Goal: Information Seeking & Learning: Learn about a topic

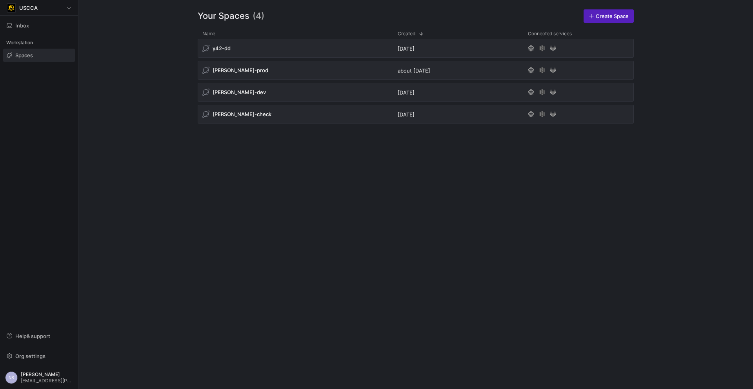
click at [326, 69] on div "[PERSON_NAME]-prod" at bounding box center [295, 70] width 195 height 19
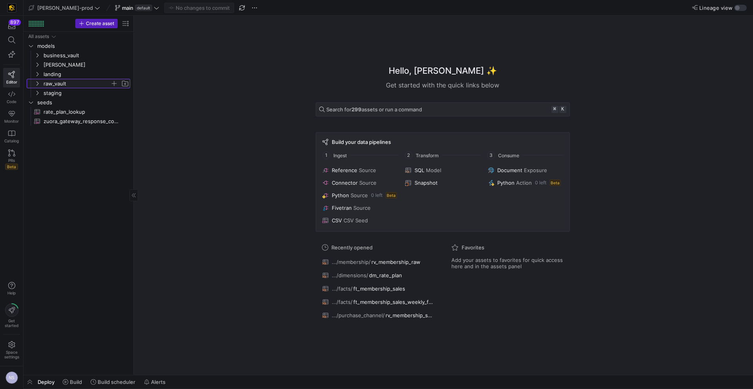
click at [60, 82] on span "raw_vault" at bounding box center [77, 83] width 67 height 9
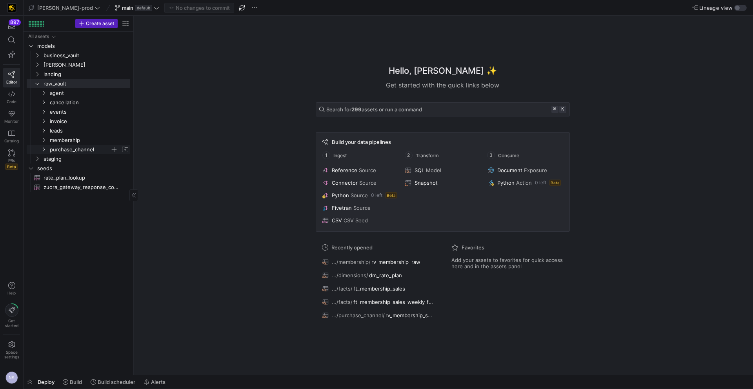
click at [78, 147] on span "purchase_channel" at bounding box center [80, 149] width 60 height 9
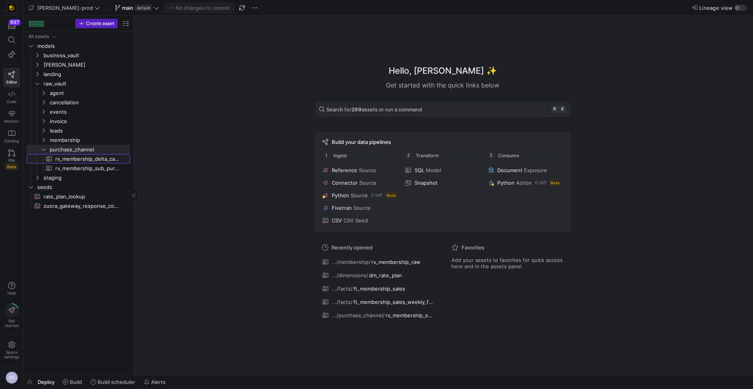
click at [77, 160] on span "rv_membership_delta_campaign_member​​​​​​​​​​" at bounding box center [88, 159] width 66 height 9
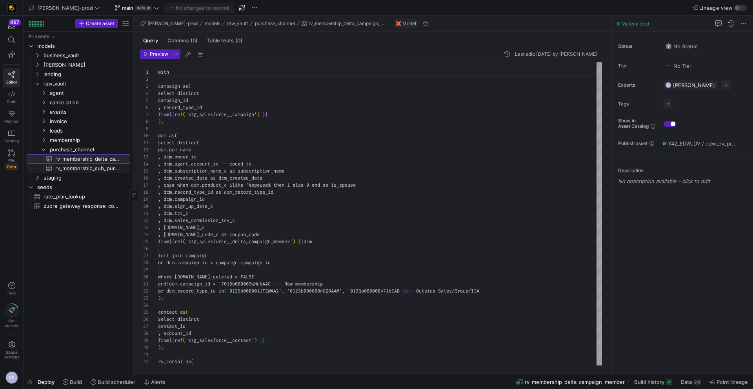
scroll to position [71, 0]
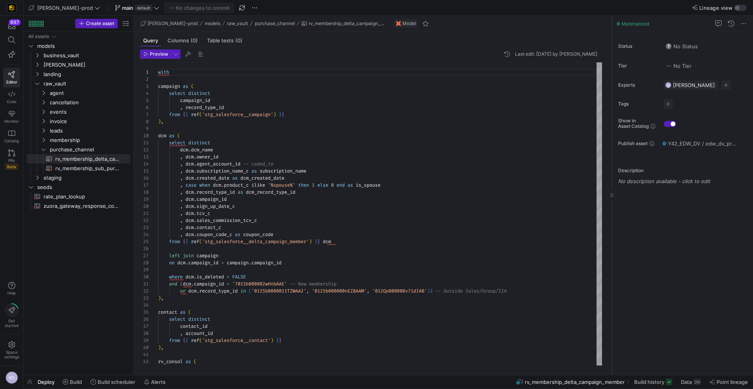
click at [611, 197] on icon at bounding box center [611, 195] width 5 height 5
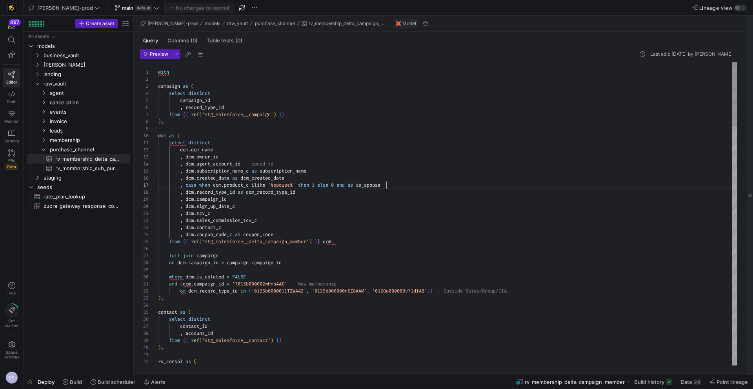
scroll to position [42, 228]
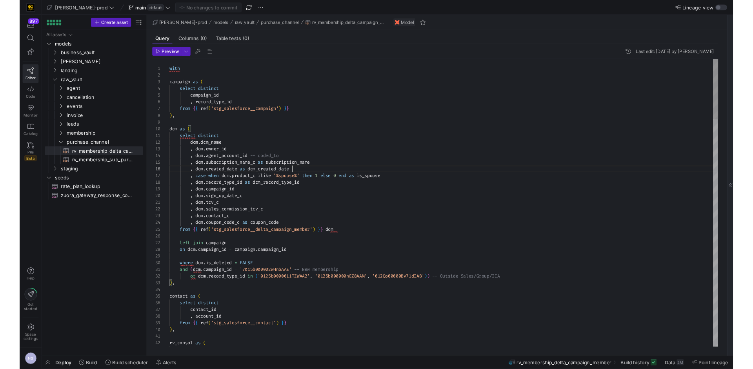
scroll to position [35, 130]
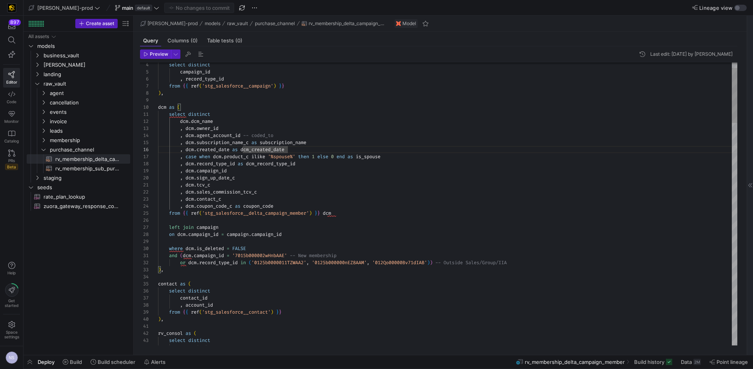
scroll to position [28, 178]
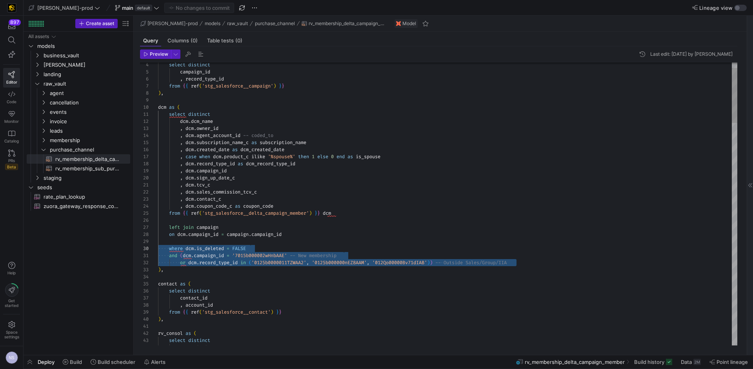
drag, startPoint x: 529, startPoint y: 263, endPoint x: 110, endPoint y: 247, distance: 418.8
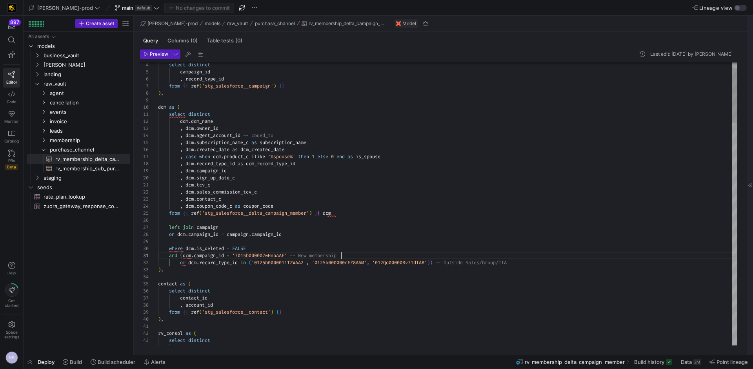
drag, startPoint x: 358, startPoint y: 254, endPoint x: 180, endPoint y: 254, distance: 177.7
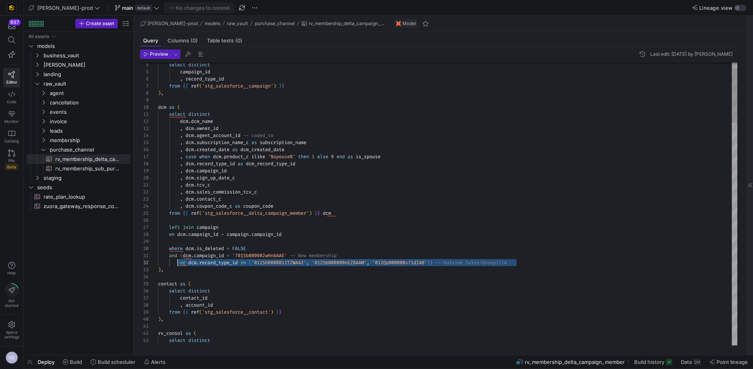
scroll to position [7, 20]
drag, startPoint x: 532, startPoint y: 262, endPoint x: 178, endPoint y: 262, distance: 353.7
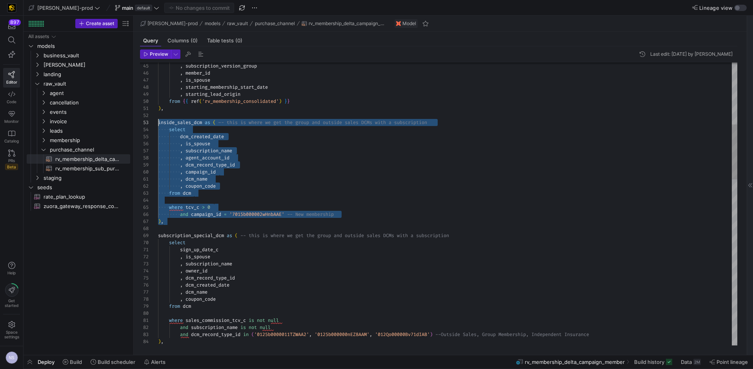
scroll to position [14, 0]
drag, startPoint x: 170, startPoint y: 222, endPoint x: 145, endPoint y: 122, distance: 102.4
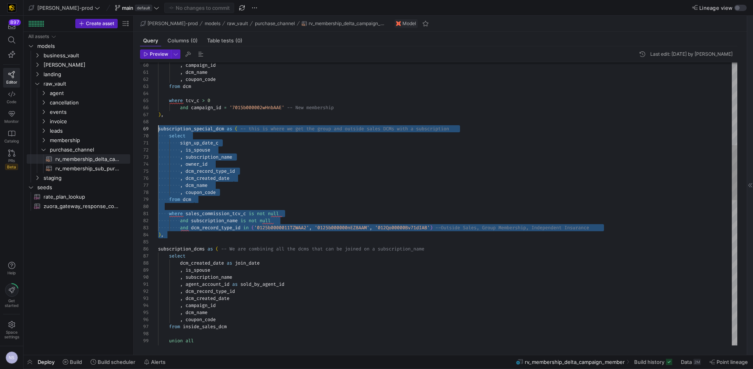
scroll to position [56, 0]
drag, startPoint x: 175, startPoint y: 234, endPoint x: 143, endPoint y: 130, distance: 109.3
click at [158, 130] on div ", campaign_id , dcm_name , coupon_code from dcm where tcv_c > 0 and campaign_id…" at bounding box center [447, 362] width 579 height 1446
click at [230, 229] on div ", campaign_id , dcm_name , coupon_code from dcm where tcv_c > 0 and campaign_id…" at bounding box center [447, 362] width 579 height 1446
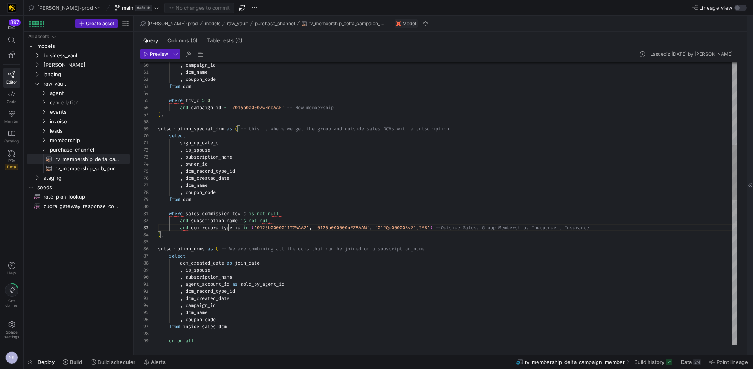
scroll to position [14, 71]
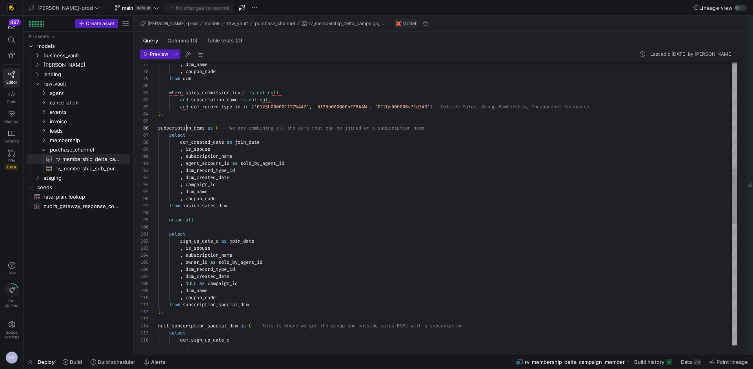
click at [186, 129] on div ", dcm_name , coupon_code from dcm where sales_commission_tcv_c is not null and …" at bounding box center [447, 241] width 579 height 1446
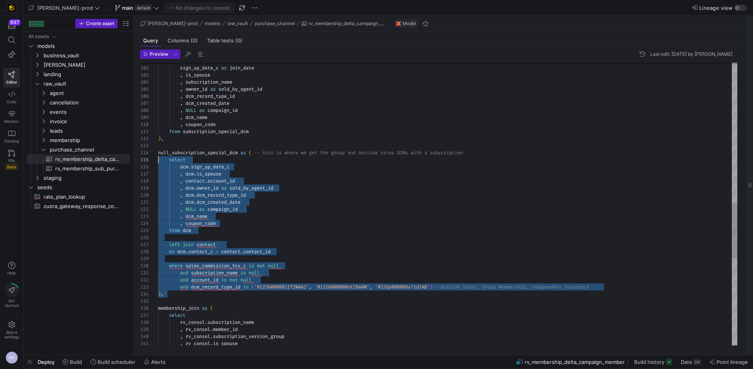
scroll to position [21, 0]
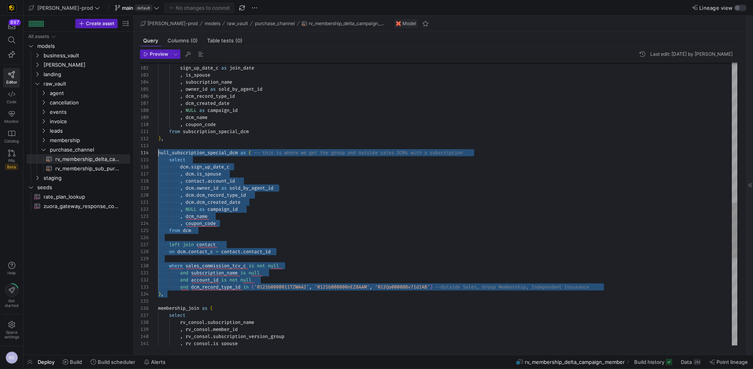
drag, startPoint x: 172, startPoint y: 296, endPoint x: 157, endPoint y: 151, distance: 145.9
click at [158, 151] on div "select sign_up_date_c as join_date , is_spouse , subscription_name , owner_id a…" at bounding box center [447, 68] width 579 height 1446
click at [333, 205] on div "select sign_up_date_c as join_date , is_spouse , subscription_name , owner_id a…" at bounding box center [447, 68] width 579 height 1446
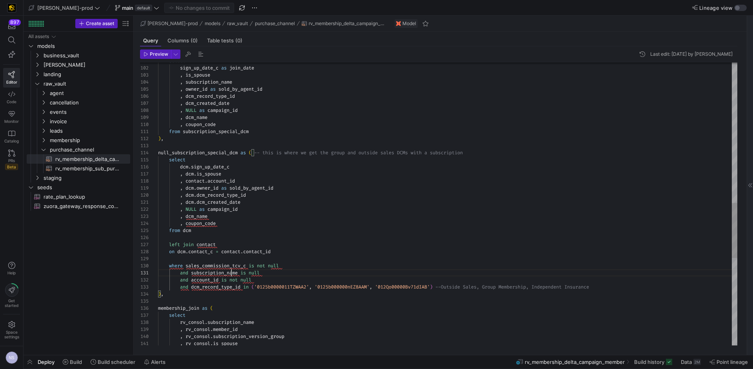
click at [230, 271] on div "select sign_up_date_c as join_date , is_spouse , subscription_name , owner_id a…" at bounding box center [447, 68] width 579 height 1446
click at [292, 265] on div "select sign_up_date_c as join_date , is_spouse , subscription_name , owner_id a…" at bounding box center [447, 68] width 579 height 1446
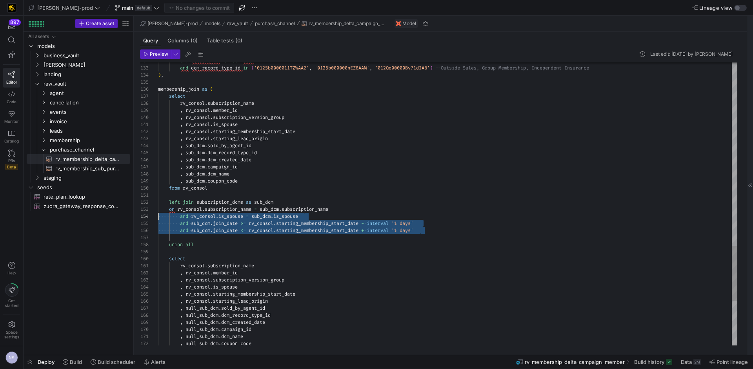
scroll to position [21, 0]
drag, startPoint x: 431, startPoint y: 231, endPoint x: 135, endPoint y: 213, distance: 296.2
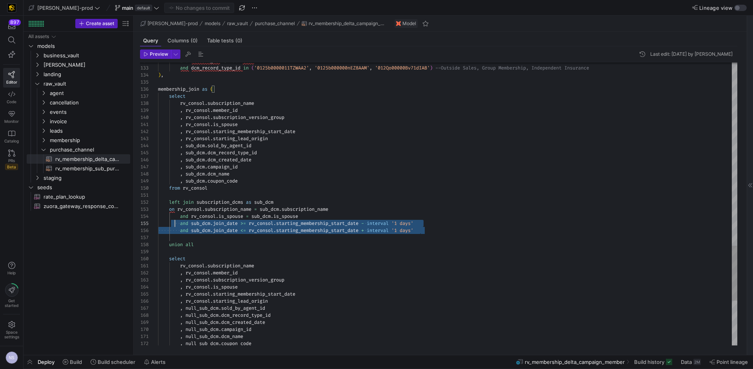
scroll to position [28, 0]
drag, startPoint x: 428, startPoint y: 231, endPoint x: 140, endPoint y: 225, distance: 287.9
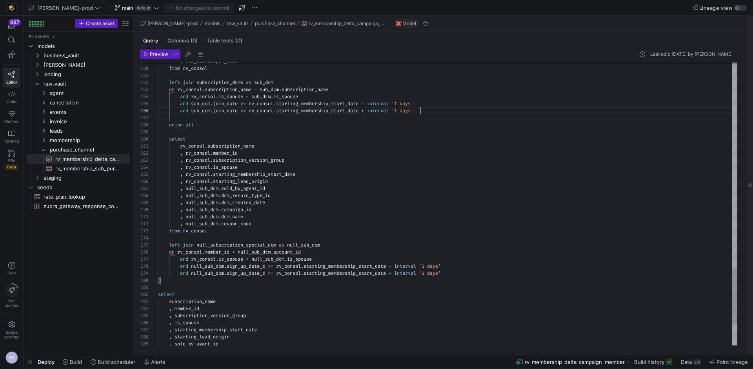
scroll to position [56, 291]
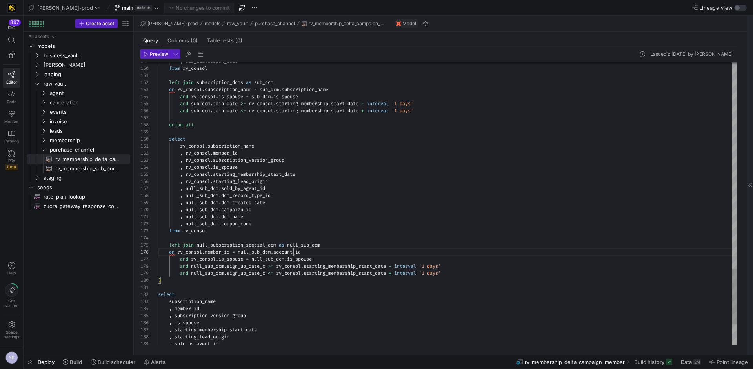
scroll to position [35, 147]
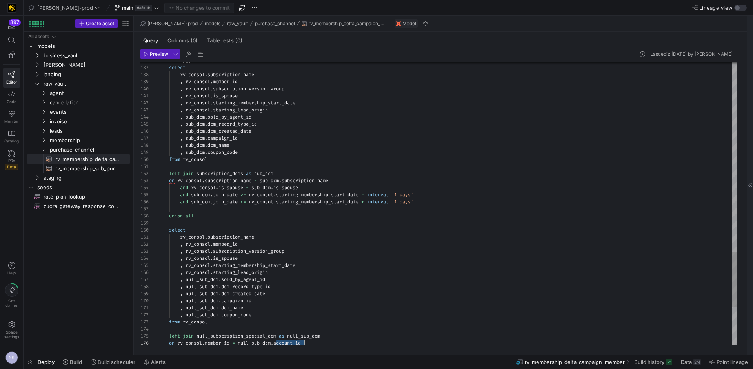
scroll to position [21, 82]
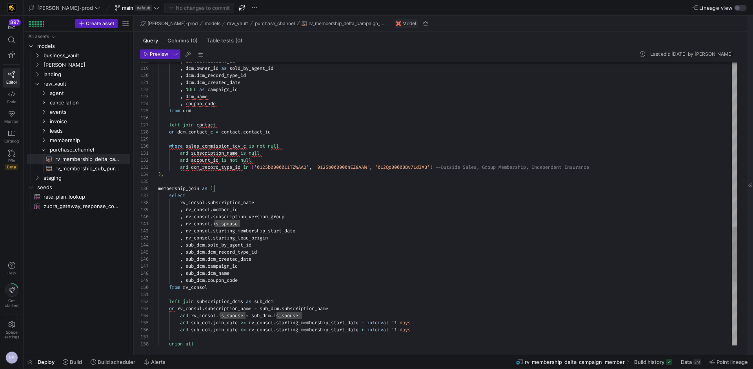
scroll to position [14, 443]
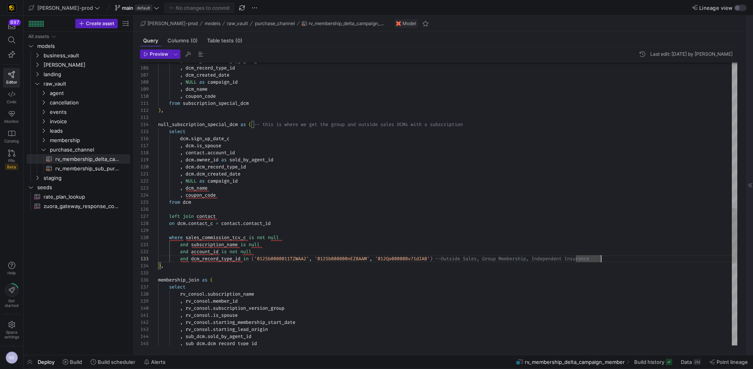
scroll to position [21, 313]
click at [481, 123] on div ", sub_dcm . dcm_record_type_id , sub_dcm . sold_by_agent_id , rv_consol . start…" at bounding box center [447, 40] width 579 height 1446
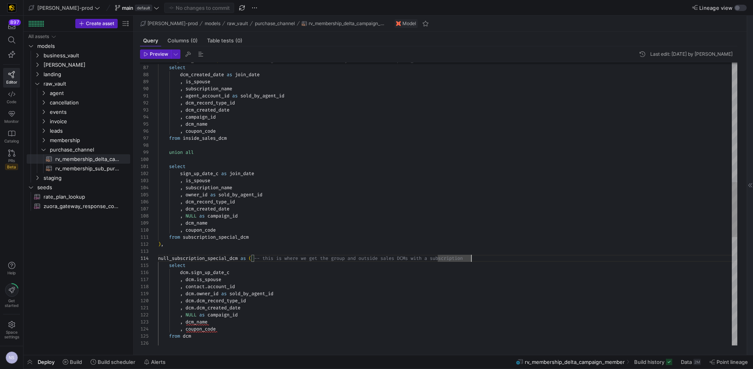
scroll to position [21, 277]
click at [435, 258] on div "union all from inside_sales_dcm , coupon_code , dcm_name , campaign_id , dcm_cr…" at bounding box center [447, 174] width 579 height 1446
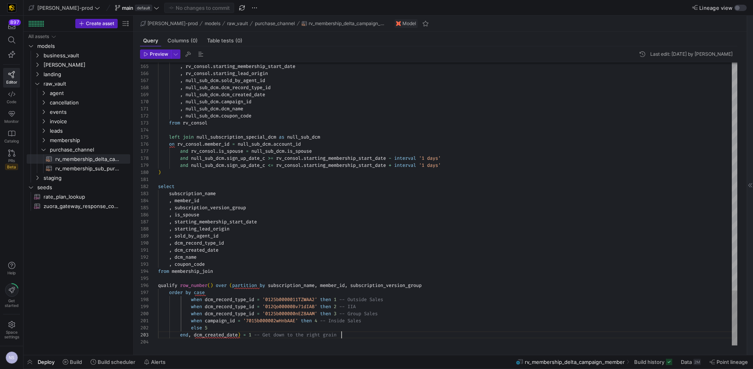
scroll to position [14, 184]
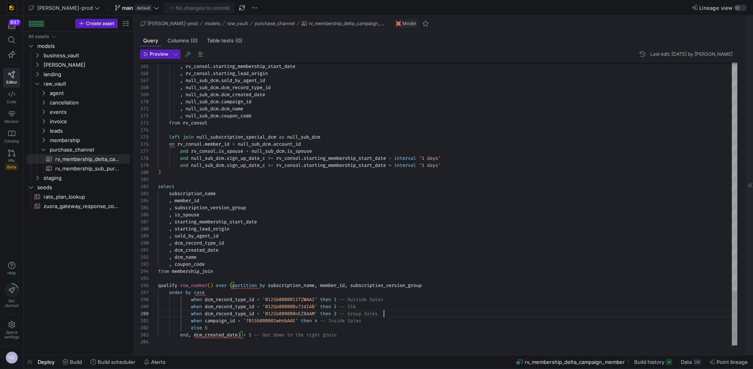
scroll to position [64, 226]
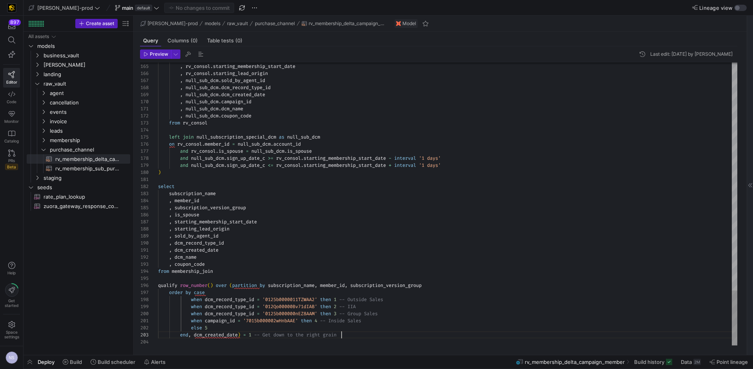
click at [79, 167] on span "rv_membership_sub_purchase_channel​​​​​​​​​​" at bounding box center [88, 168] width 66 height 9
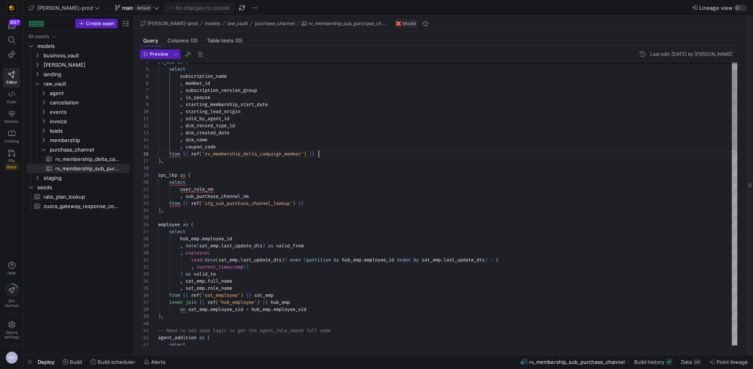
scroll to position [35, 160]
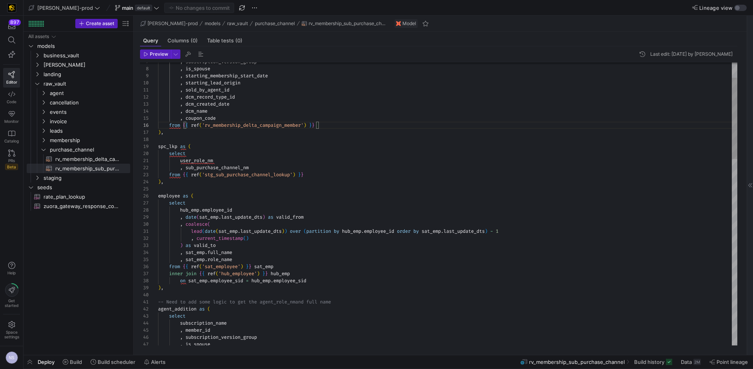
scroll to position [49, 153]
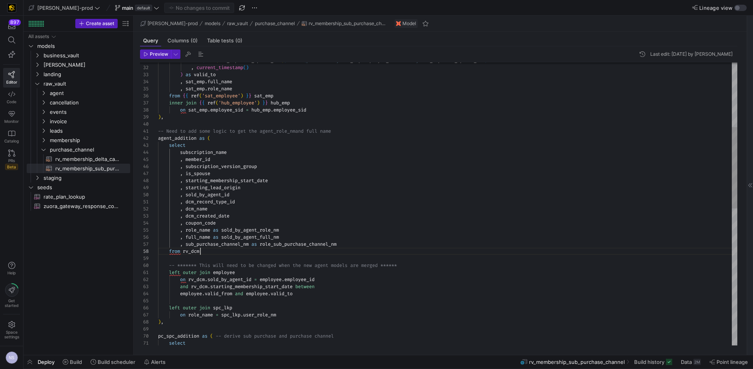
click at [205, 250] on div ") , on sat_emp . employee_sid = hub_emp . employee_sid from { { ref ( 'sat_empl…" at bounding box center [447, 329] width 579 height 980
click at [307, 245] on div ") , on sat_emp . employee_sid = hub_emp . employee_sid from { { ref ( 'sat_empl…" at bounding box center [447, 329] width 579 height 980
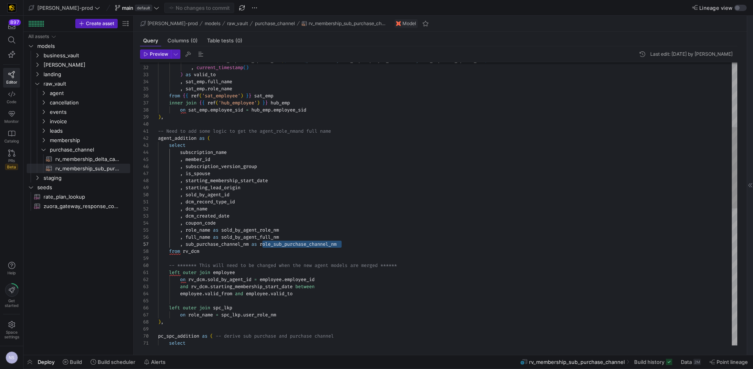
click at [291, 212] on div ") , on sat_emp . employee_sid = hub_emp . employee_sid from { { ref ( 'sat_empl…" at bounding box center [447, 329] width 579 height 980
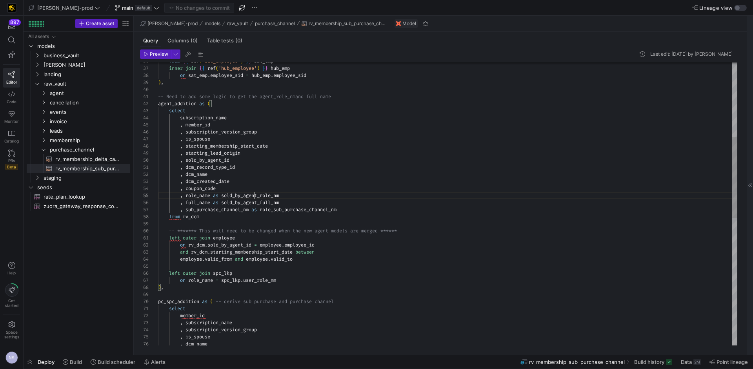
click at [253, 193] on div ") , on sat_emp . employee_sid = hub_emp . employee_sid from { { ref ( 'sat_empl…" at bounding box center [447, 294] width 579 height 980
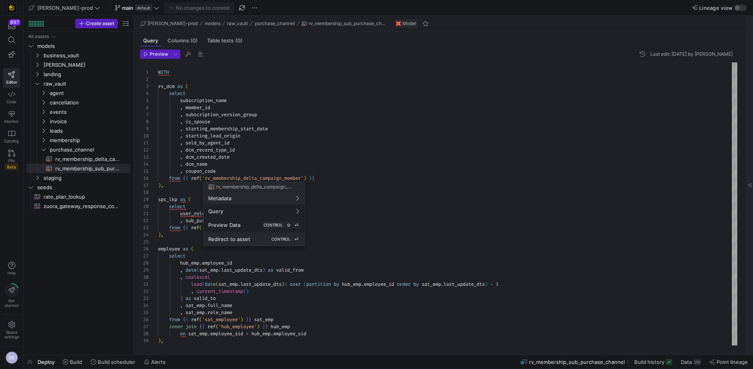
click at [256, 238] on div "Redirect to asset CONTROL ⏎" at bounding box center [254, 238] width 92 height 7
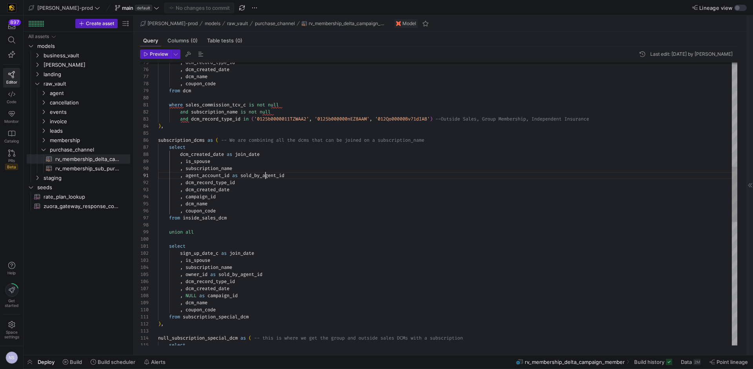
click at [264, 176] on div ", dcm_record_type_id , dcm_created_date , dcm_name , coupon_code from dcm where…" at bounding box center [447, 253] width 579 height 1446
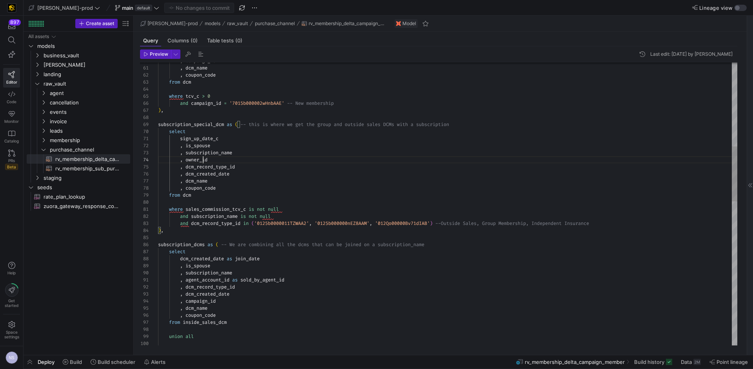
click at [202, 161] on div ", dcm_record_type_id , dcm_created_date , dcm_name , coupon_code from dcm where…" at bounding box center [447, 357] width 579 height 1446
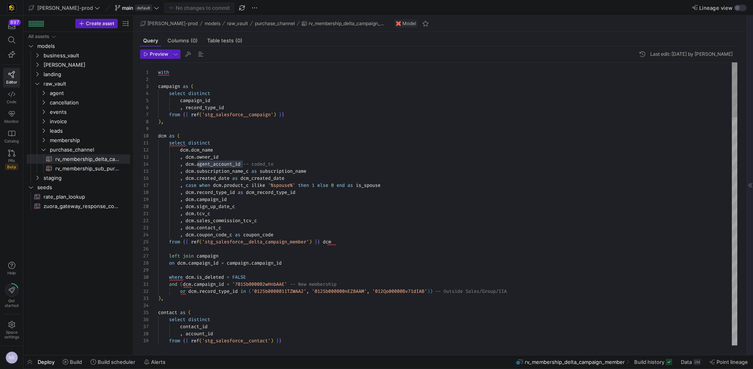
type textarea "select distinct dcm.dcm_name , dcm.owner_id , dcm.agent_account_id -- coded_to …"
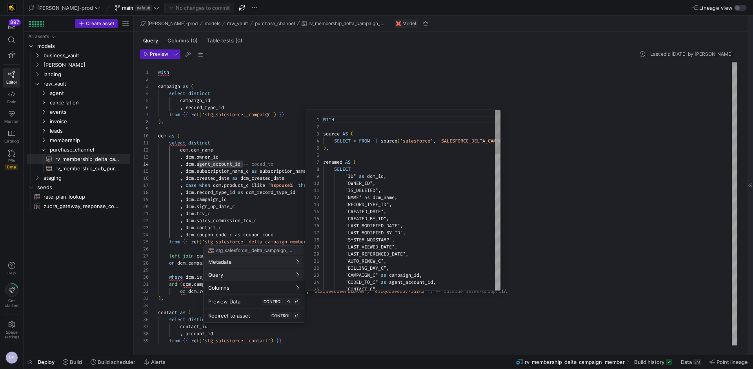
scroll to position [71, 0]
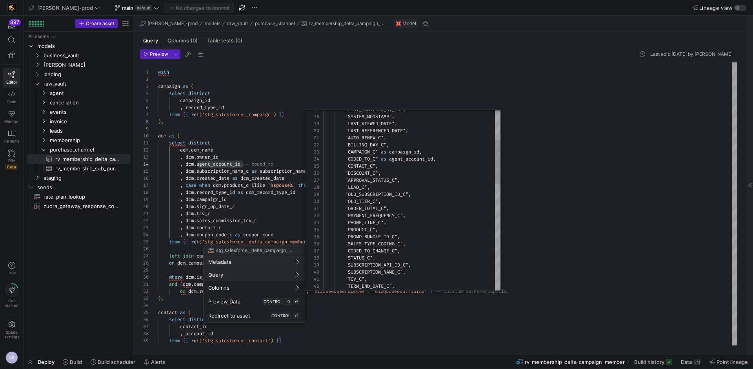
type textarea ""AUTO_RENEW_C", "BILLING_DAY_C", "CAMPAIGN_C" as campaign_id, "CODED_TO_C" as a…"
click at [409, 160] on div ""LAST_MODIFIED_BY_ID" , "SYSTEM_MODSTAMP" , "LAST_VIEWED_DATE" , "LAST_REFERENC…" at bounding box center [411, 357] width 177 height 740
click at [362, 157] on div ""LAST_MODIFIED_BY_ID" , "SYSTEM_MODSTAMP" , "LAST_VIEWED_DATE" , "LAST_REFERENC…" at bounding box center [411, 355] width 177 height 740
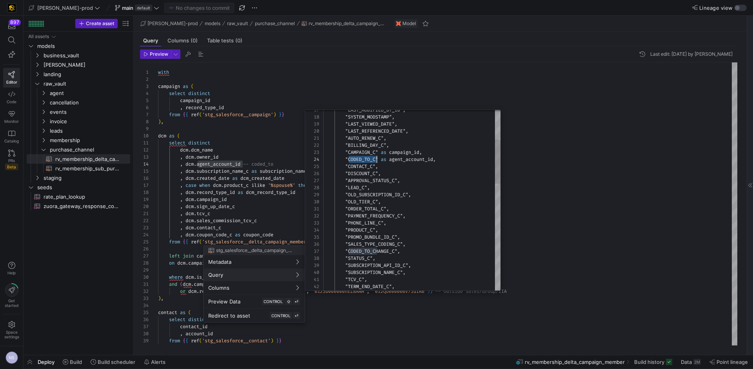
scroll to position [21, 54]
click at [362, 157] on div ""LAST_MODIFIED_BY_ID" , "SYSTEM_MODSTAMP" , "LAST_VIEWED_DATE" , "LAST_REFERENC…" at bounding box center [411, 357] width 177 height 740
click at [395, 160] on div ""LAST_MODIFIED_BY_ID" , "SYSTEM_MODSTAMP" , "LAST_VIEWED_DATE" , "LAST_REFERENC…" at bounding box center [411, 359] width 177 height 740
click at [440, 153] on div ""LAST_MODIFIED_BY_ID" , "SYSTEM_MODSTAMP" , "LAST_VIEWED_DATE" , "LAST_REFERENC…" at bounding box center [411, 359] width 177 height 740
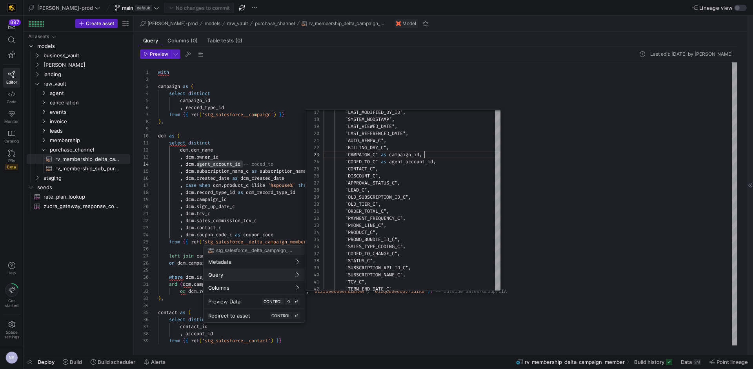
click at [579, 160] on div at bounding box center [376, 184] width 753 height 369
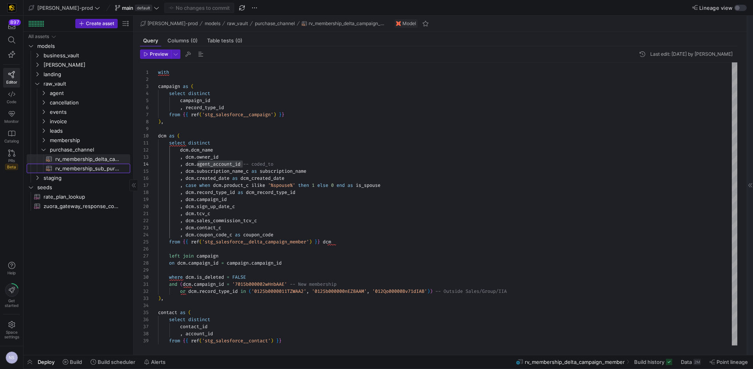
click at [95, 167] on span "rv_membership_sub_purchase_channel​​​​​​​​​​" at bounding box center [88, 168] width 66 height 9
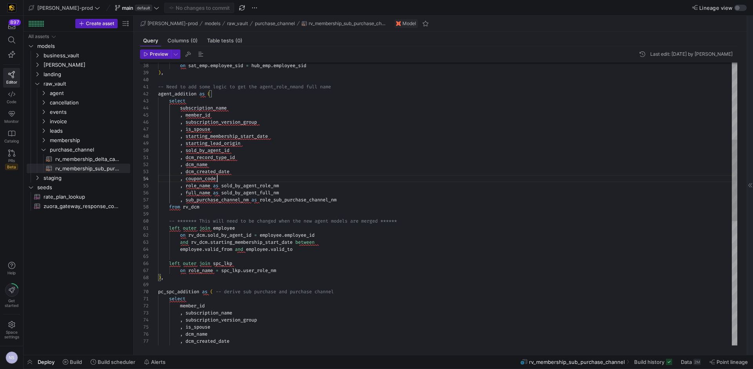
scroll to position [21, 59]
click at [227, 178] on div "on sat_emp . employee_sid = hub_emp . employee_sid ) , -- Need to add some logi…" at bounding box center [447, 285] width 579 height 980
click at [176, 94] on div "on sat_emp . employee_sid = hub_emp . employee_sid ) , -- Need to add some logi…" at bounding box center [447, 285] width 579 height 980
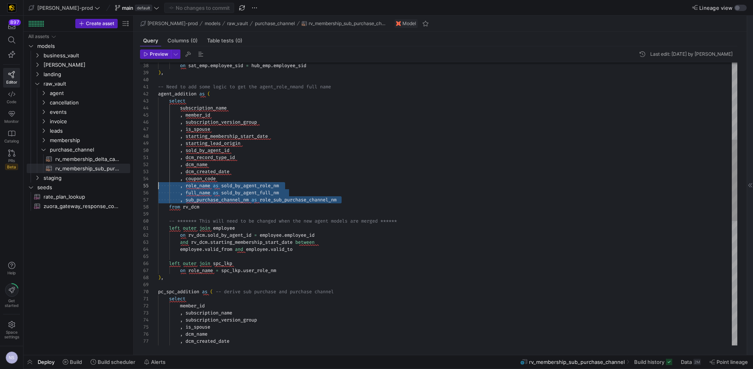
scroll to position [28, 0]
drag, startPoint x: 356, startPoint y: 202, endPoint x: 146, endPoint y: 183, distance: 211.0
click at [158, 183] on div "on sat_emp . employee_sid = hub_emp . employee_sid ) , -- Need to add some logi…" at bounding box center [447, 285] width 579 height 980
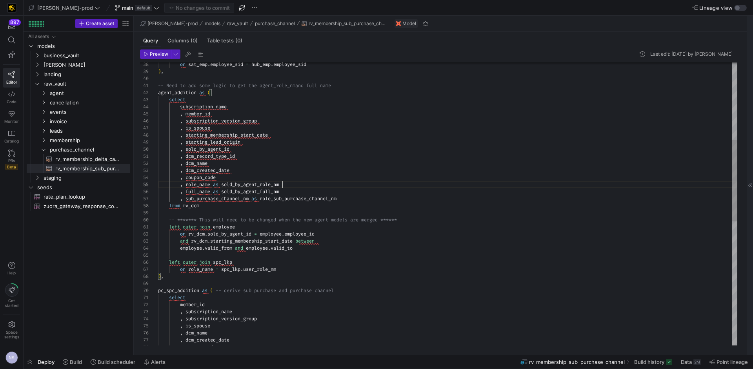
click at [291, 188] on div "on sat_emp . employee_sid = hub_emp . employee_sid ) , -- Need to add some logi…" at bounding box center [447, 283] width 579 height 980
click at [297, 189] on div "on sat_emp . employee_sid = hub_emp . employee_sid ) , -- Need to add some logi…" at bounding box center [447, 283] width 579 height 980
click at [327, 196] on div "on sat_emp . employee_sid = hub_emp . employee_sid ) , -- Need to add some logi…" at bounding box center [447, 283] width 579 height 980
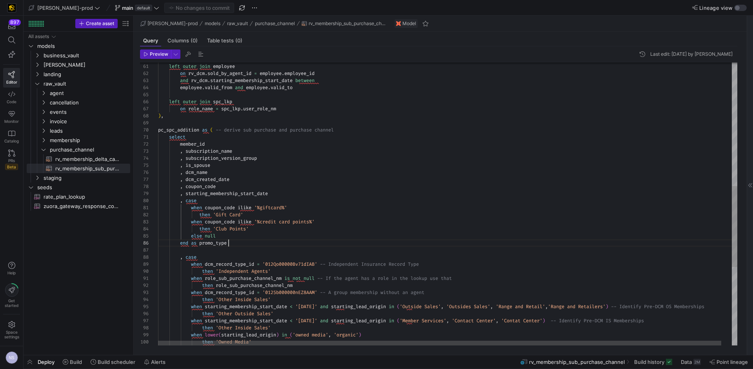
click at [241, 243] on div "-- ******* This will need to be changed when the n ew agent models are merged *…" at bounding box center [453, 125] width 590 height 985
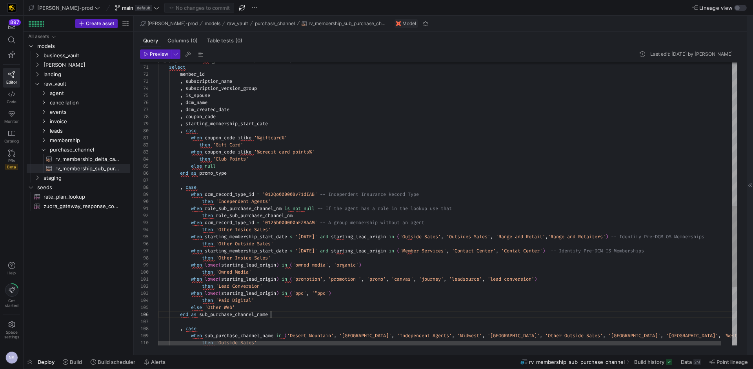
scroll to position [35, 113]
click at [275, 315] on div "pc_spc_addition as ( -- derive sub purchase and purchase channel select member_…" at bounding box center [453, 55] width 590 height 985
click at [298, 191] on div "pc_spc_addition as ( -- derive sub purchase and purchase channel select member_…" at bounding box center [452, 55] width 590 height 985
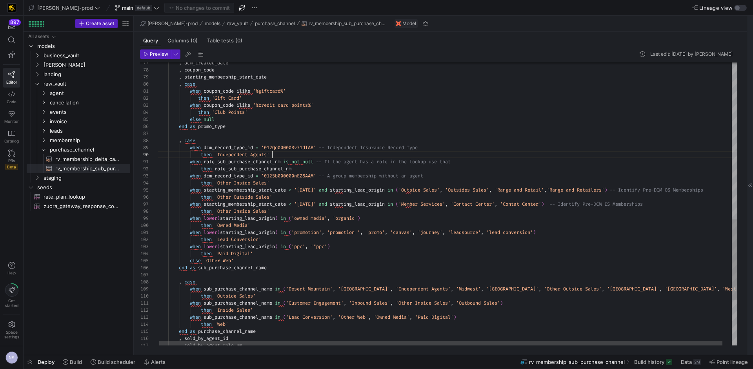
scroll to position [64, 116]
click at [290, 153] on div "then 'Independent Agents'" at bounding box center [452, 154] width 590 height 7
click at [437, 147] on div ", dcm_created_date , coupon_code , starting_membership_start_date , case when c…" at bounding box center [452, 8] width 590 height 985
click at [243, 147] on div ", dcm_created_date , coupon_code , starting_membership_start_date , case when c…" at bounding box center [452, 8] width 590 height 985
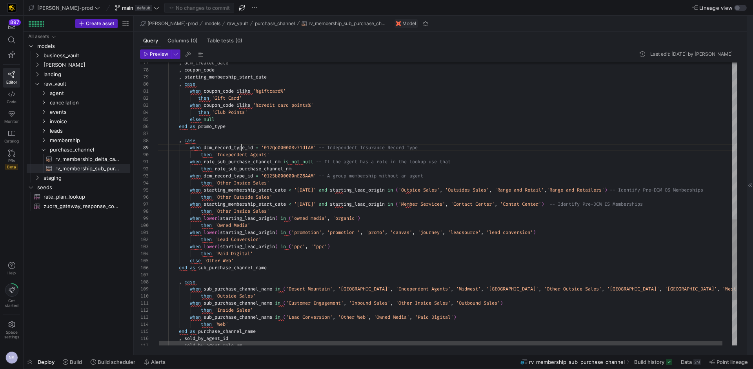
click at [243, 147] on div ", dcm_created_date , coupon_code , starting_membership_start_date , case when c…" at bounding box center [452, 8] width 590 height 985
click at [285, 148] on div ", dcm_created_date , coupon_code , starting_membership_start_date , case when c…" at bounding box center [452, 8] width 590 height 985
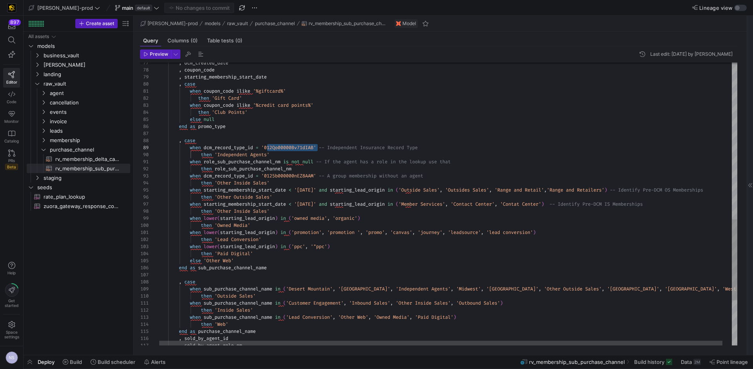
click at [244, 145] on div ", dcm_created_date , coupon_code , starting_membership_start_date , case when c…" at bounding box center [452, 8] width 590 height 985
click at [228, 147] on div ", dcm_created_date , coupon_code , starting_membership_start_date , case when c…" at bounding box center [452, 8] width 590 height 985
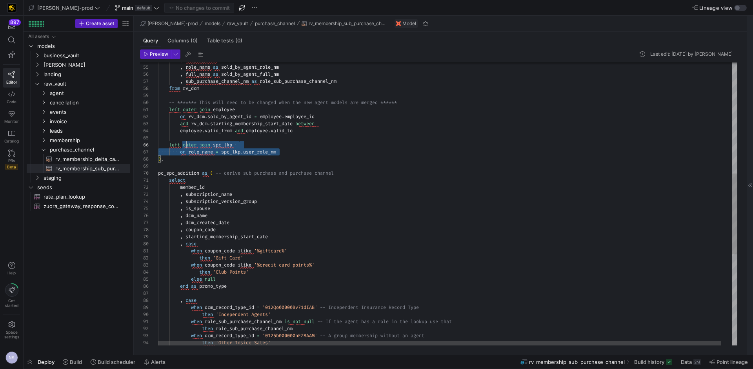
scroll to position [28, 0]
drag, startPoint x: 288, startPoint y: 155, endPoint x: 136, endPoint y: 141, distance: 153.2
click at [158, 141] on div "when coupon_code ilike '%giftcard%' then 'Gift Card' when coupon_code ilike '%c…" at bounding box center [453, 168] width 590 height 985
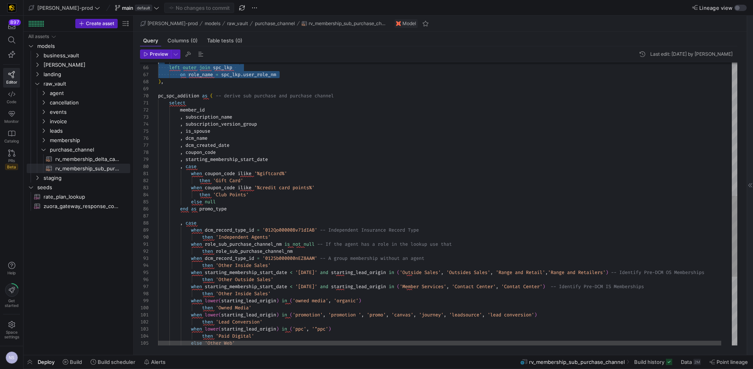
click at [255, 243] on div "when coupon_code ilike '%giftcard%' then 'Gift Card' when coupon_code ilike '%c…" at bounding box center [453, 91] width 590 height 985
drag, startPoint x: 255, startPoint y: 243, endPoint x: 258, endPoint y: 240, distance: 4.7
click at [255, 243] on span "role_sub_purchase_channel_nm" at bounding box center [243, 244] width 77 height 6
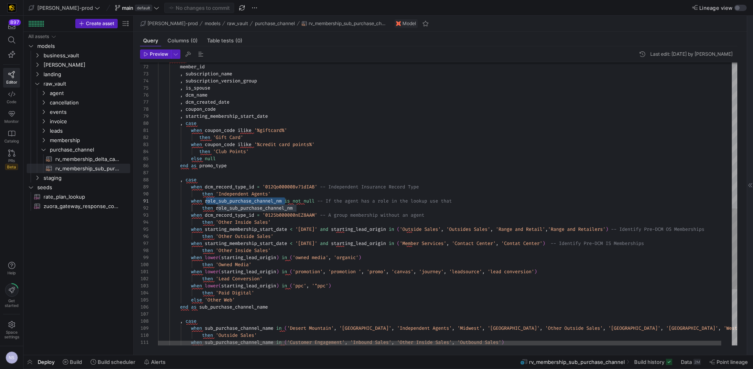
scroll to position [21, 116]
click at [281, 222] on div "when coupon_code ilike '%giftcard%' then 'Gift Card' when coupon_code ilike '%c…" at bounding box center [453, 48] width 590 height 985
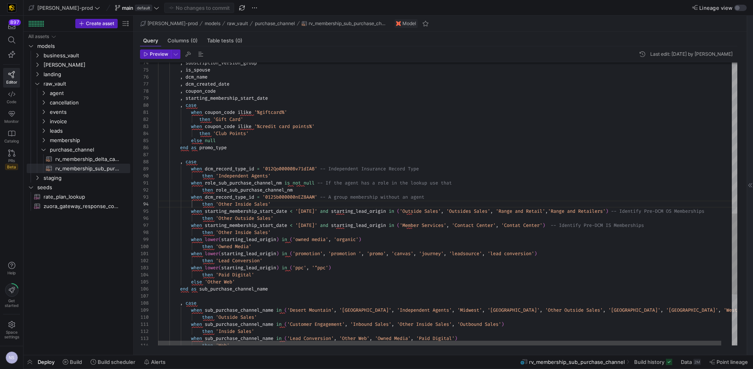
click at [287, 197] on div "when coupon_code ilike '%giftcard%' then 'Gift Card' when coupon_code ilike '%c…" at bounding box center [453, 30] width 590 height 985
click at [248, 197] on div "when coupon_code ilike '%giftcard%' then 'Gift Card' when coupon_code ilike '%c…" at bounding box center [453, 30] width 590 height 985
click at [248, 197] on div "when coupon_code ilike '%giftcard%' then 'Gift Card' when coupon_code ilike '%c…" at bounding box center [453, 27] width 590 height 985
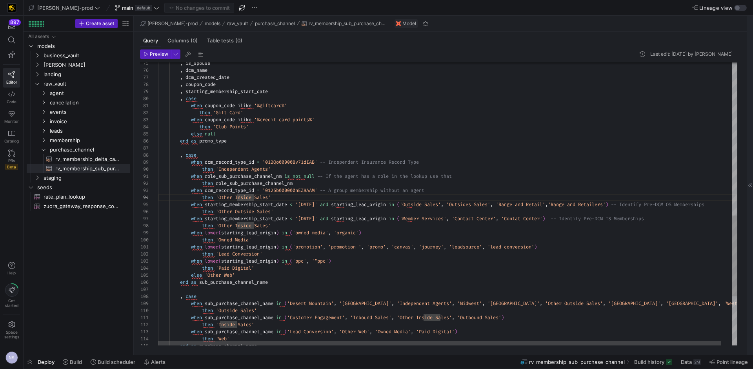
click at [244, 190] on div "when coupon_code ilike '%giftcard%' then 'Gift Card' when coupon_code ilike '%c…" at bounding box center [453, 23] width 590 height 985
click at [356, 192] on div "when coupon_code ilike '%giftcard%' then 'Gift Card' when coupon_code ilike '%c…" at bounding box center [453, 23] width 590 height 985
drag, startPoint x: 333, startPoint y: 190, endPoint x: 448, endPoint y: 189, distance: 114.9
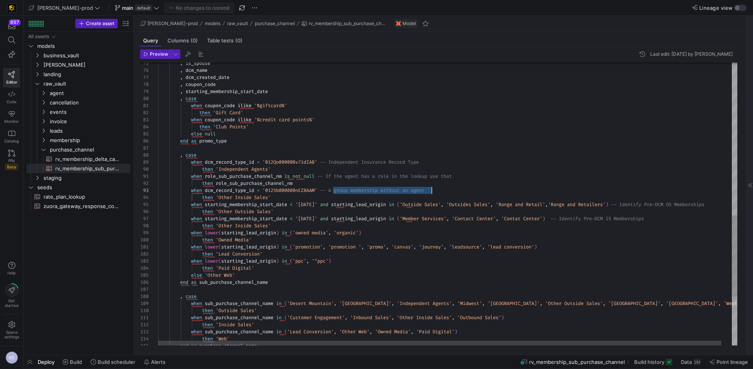
click at [448, 189] on div "when coupon_code ilike '%giftcard%' then 'Gift Card' when coupon_code ilike '%c…" at bounding box center [453, 23] width 590 height 985
click at [451, 191] on div "when coupon_code ilike '%giftcard%' then 'Gift Card' when coupon_code ilike '%c…" at bounding box center [453, 23] width 590 height 985
click at [283, 197] on div "when coupon_code ilike '%giftcard%' then 'Gift Card' when coupon_code ilike '%c…" at bounding box center [453, 23] width 590 height 985
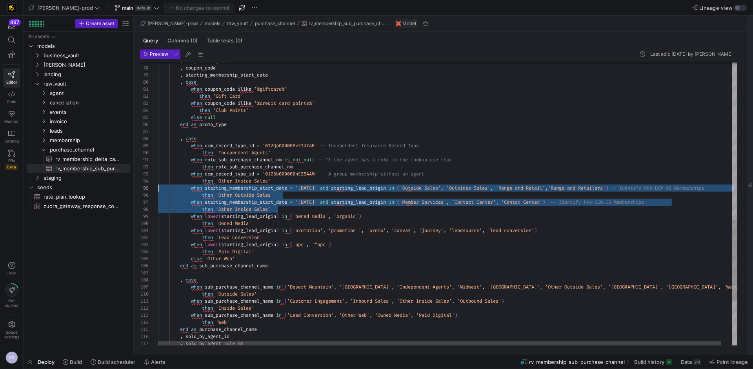
scroll to position [28, 0]
drag, startPoint x: 279, startPoint y: 209, endPoint x: 138, endPoint y: 188, distance: 142.3
click at [158, 188] on div "when coupon_code ilike '%giftcard%' then 'Gift Card' when coupon_code ilike '%c…" at bounding box center [453, 6] width 590 height 985
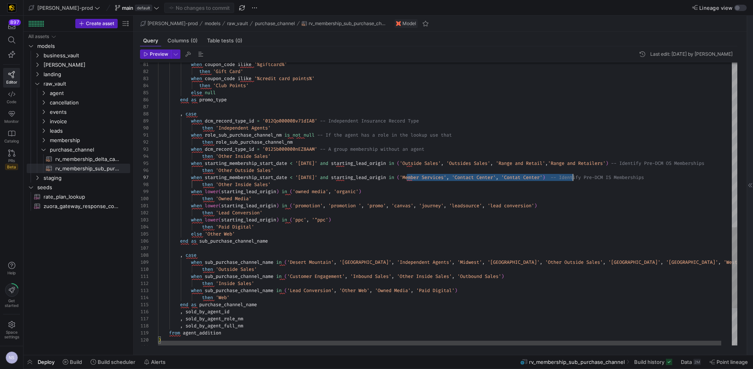
scroll to position [35, 432]
drag, startPoint x: 407, startPoint y: 176, endPoint x: 589, endPoint y: 176, distance: 182.4
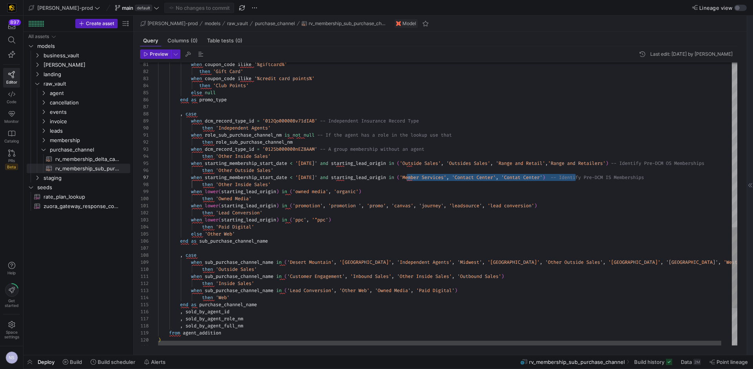
drag, startPoint x: 407, startPoint y: 176, endPoint x: 548, endPoint y: 182, distance: 140.9
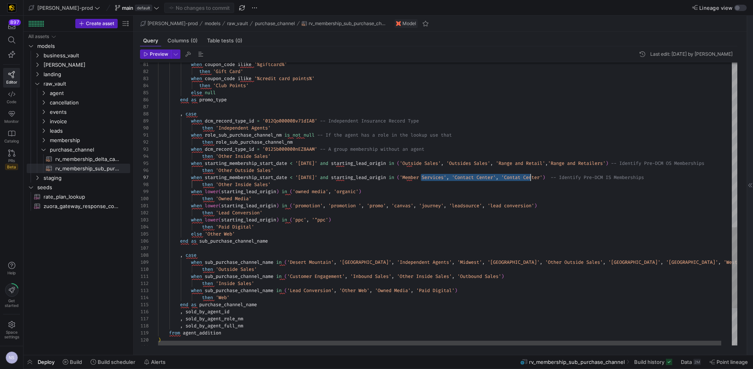
drag, startPoint x: 420, startPoint y: 178, endPoint x: 489, endPoint y: 177, distance: 68.2
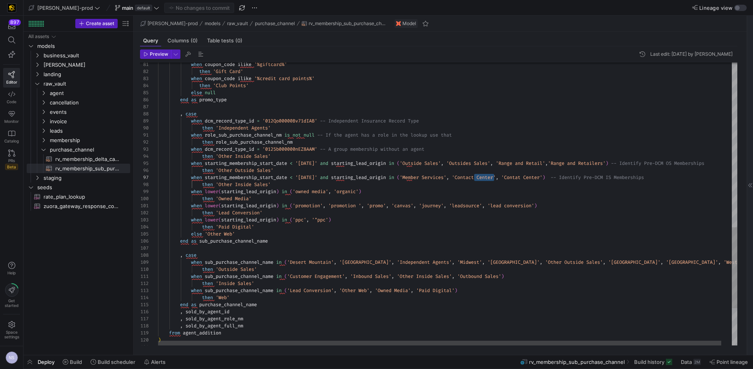
scroll to position [28, 212]
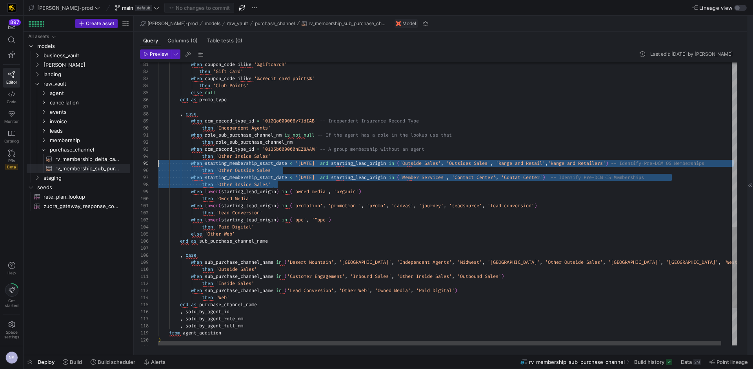
scroll to position [28, 0]
drag, startPoint x: 287, startPoint y: 182, endPoint x: 145, endPoint y: 166, distance: 142.9
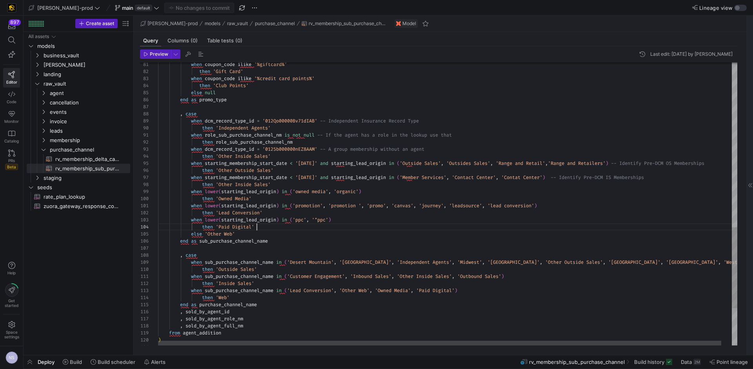
scroll to position [21, 99]
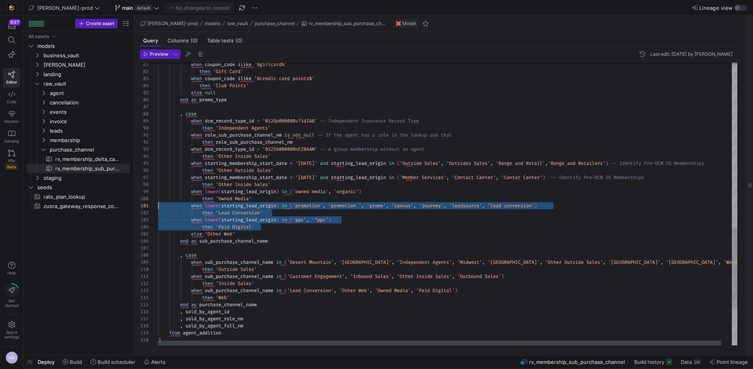
scroll to position [35, 0]
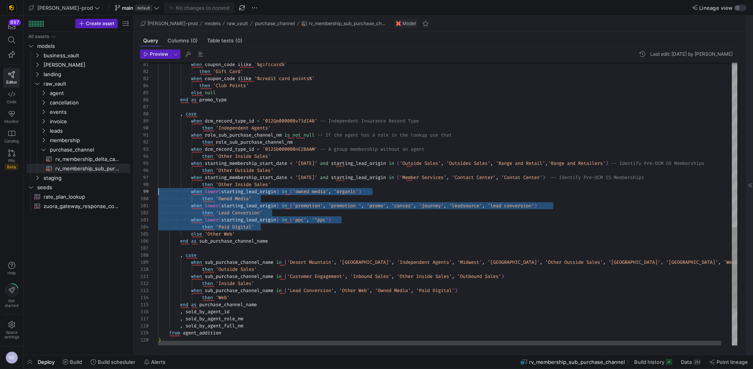
drag, startPoint x: 271, startPoint y: 228, endPoint x: 125, endPoint y: 188, distance: 151.5
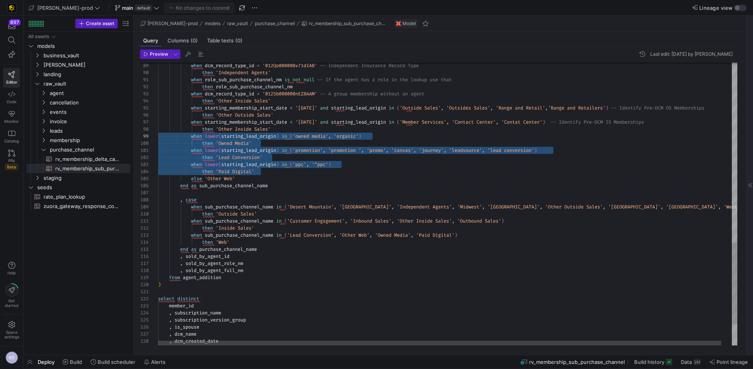
scroll to position [35, 113]
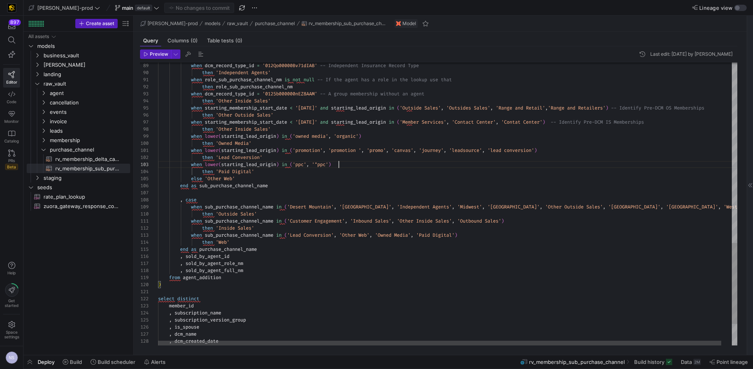
scroll to position [14, 181]
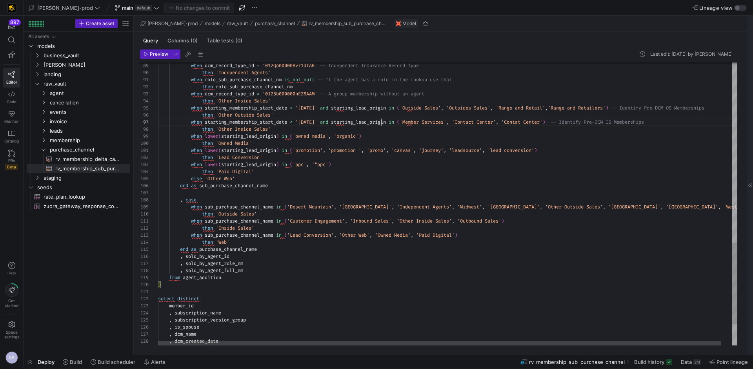
scroll to position [35, 245]
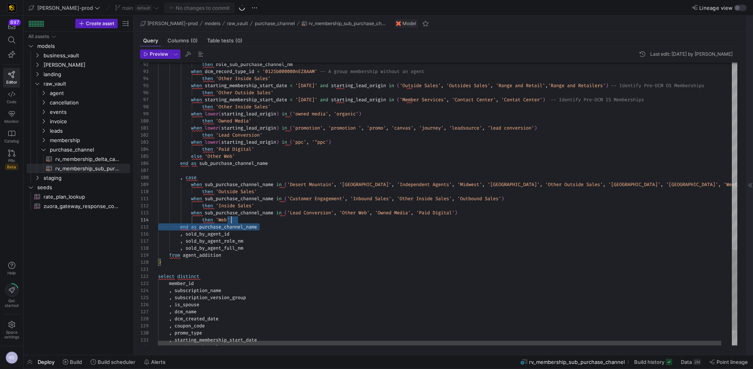
scroll to position [42, 0]
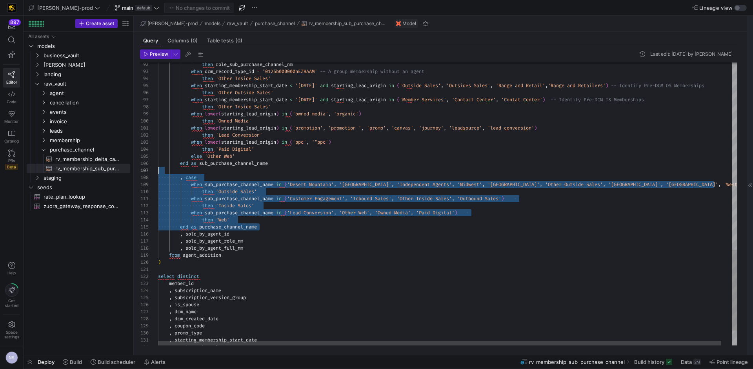
drag, startPoint x: 266, startPoint y: 227, endPoint x: 74, endPoint y: 167, distance: 201.2
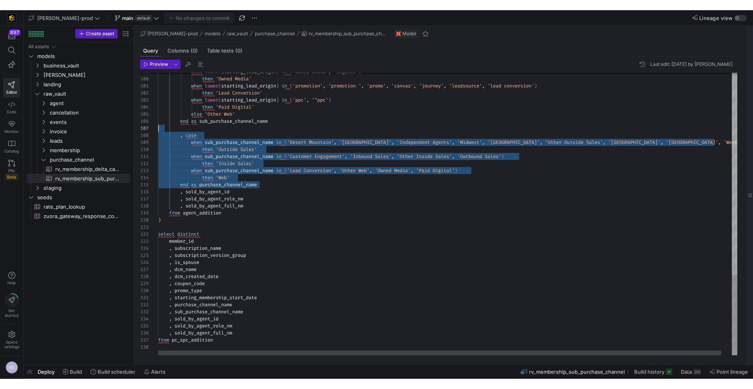
scroll to position [42, 87]
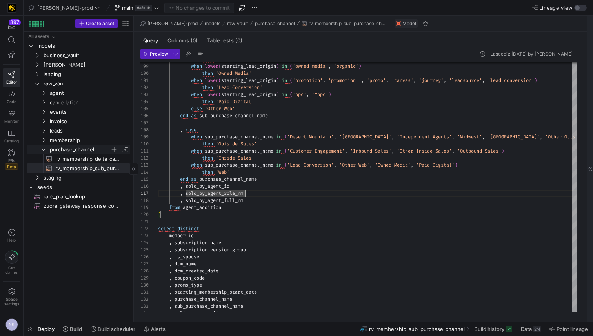
click at [57, 151] on span "purchase_channel" at bounding box center [80, 149] width 60 height 9
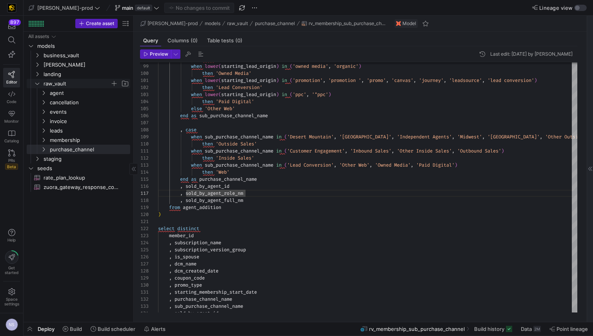
click at [65, 81] on span "raw_vault" at bounding box center [77, 83] width 67 height 9
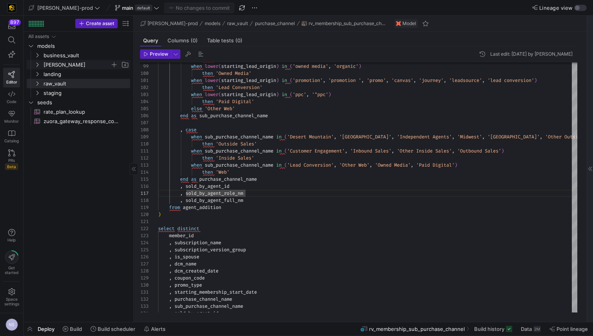
click at [64, 67] on span "[PERSON_NAME]" at bounding box center [77, 64] width 67 height 9
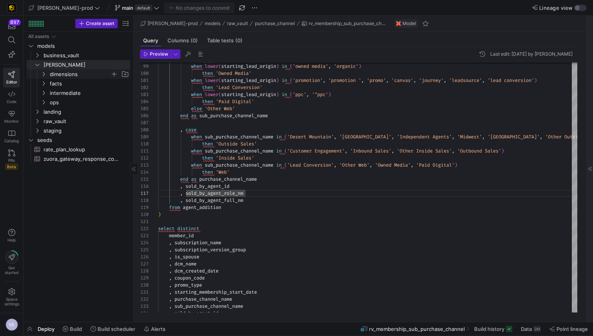
click at [68, 71] on span "dimensions" at bounding box center [80, 74] width 60 height 9
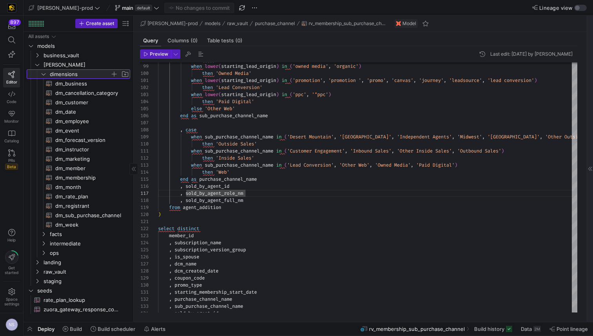
click at [67, 73] on span "dimensions" at bounding box center [80, 74] width 60 height 9
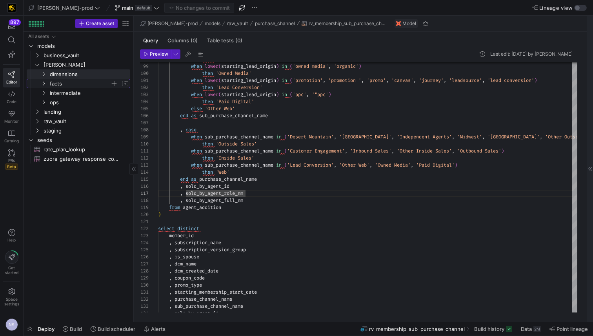
click at [62, 80] on span "facts" at bounding box center [80, 83] width 60 height 9
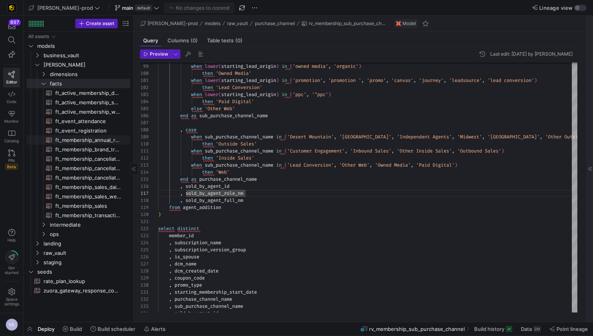
click at [93, 140] on span "ft_membership_annual_retention​​​​​​​​​​" at bounding box center [88, 140] width 66 height 9
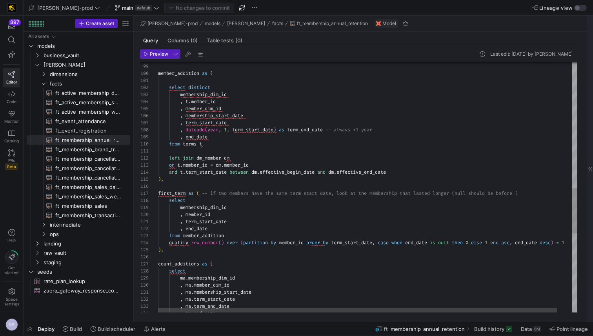
scroll to position [64, 45]
click at [224, 145] on div ") , member_addition as ( select distinct membership_dim_id , t . member_id , me…" at bounding box center [375, 58] width 435 height 1387
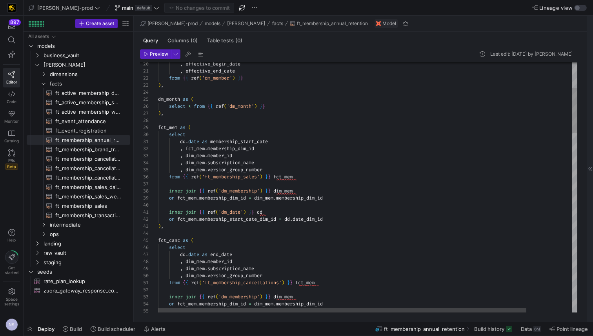
scroll to position [0, 113]
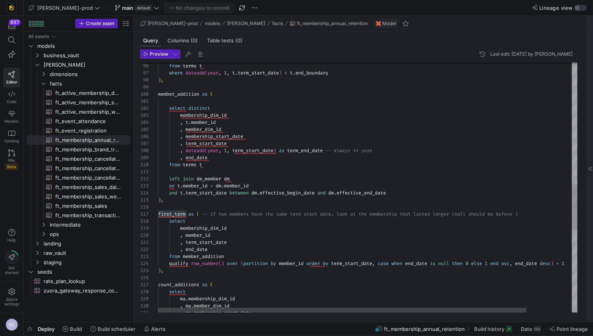
scroll to position [64, 54]
click at [232, 235] on div "ma . membership_dim_id , ma . member_dim_id , ma . membership_start_date select…" at bounding box center [393, 80] width 471 height 1387
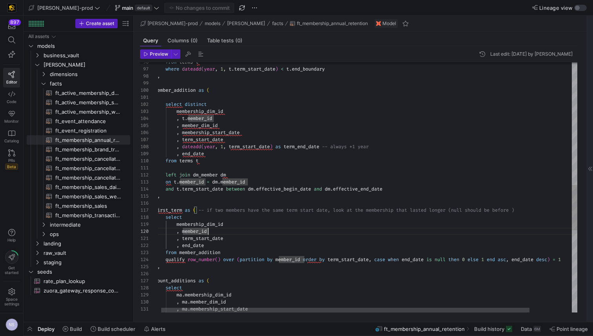
scroll to position [0, 71]
click at [244, 238] on div "ma . membership_dim_id , ma . member_dim_id , ma . membership_start_date select…" at bounding box center [390, 75] width 471 height 1387
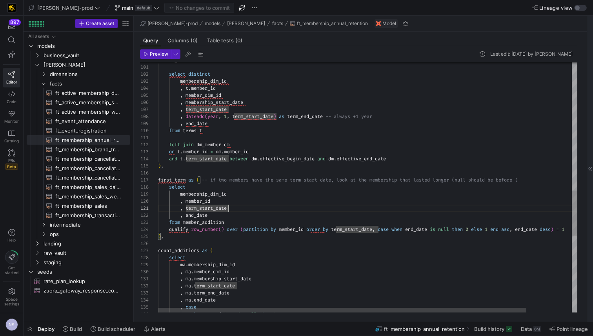
click at [294, 231] on div "ma . membership_dim_id , ma . member_dim_id , ma . membership_start_date select…" at bounding box center [393, 44] width 471 height 1387
click at [371, 233] on div "ma . membership_dim_id , ma . member_dim_id , ma . membership_start_date select…" at bounding box center [393, 44] width 471 height 1387
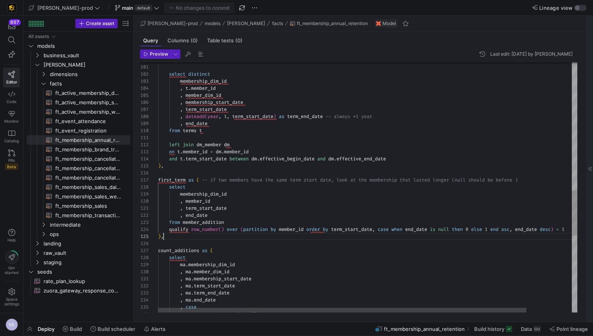
click at [371, 233] on div "ma . membership_dim_id , ma . member_dim_id , ma . membership_start_date select…" at bounding box center [393, 44] width 471 height 1387
click at [544, 175] on div "ma . membership_dim_id , ma . member_dim_id , ma . membership_start_date select…" at bounding box center [393, 44] width 471 height 1387
click at [539, 182] on div "ma . membership_dim_id , ma . member_dim_id , ma . membership_start_date select…" at bounding box center [393, 44] width 471 height 1387
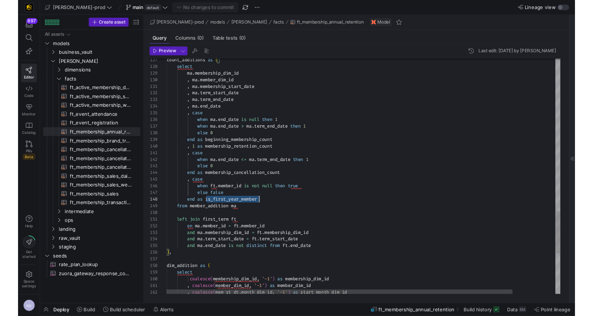
scroll to position [49, 99]
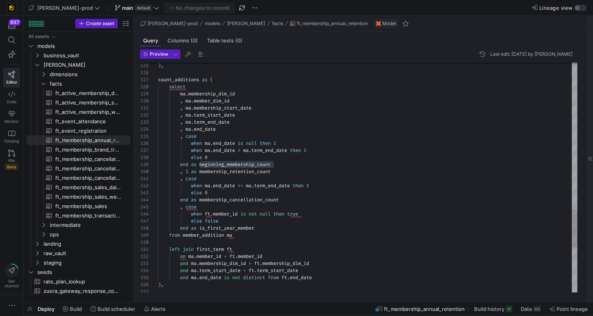
type textarea ", ma.membership_start_date , ma.term_start_date , ma.term_end_date , ma.end_dat…"
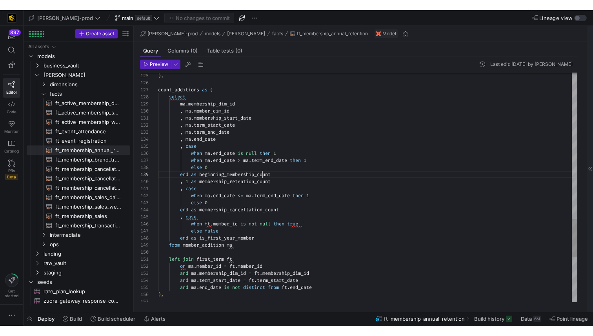
scroll to position [56, 116]
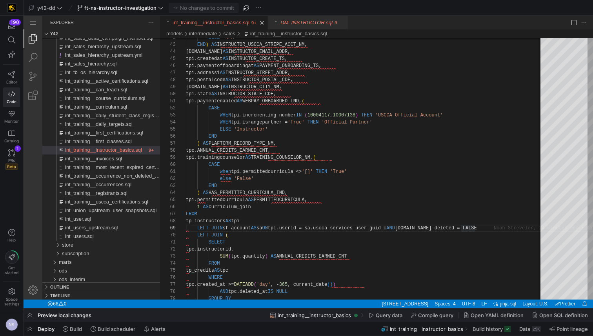
scroll to position [56, 289]
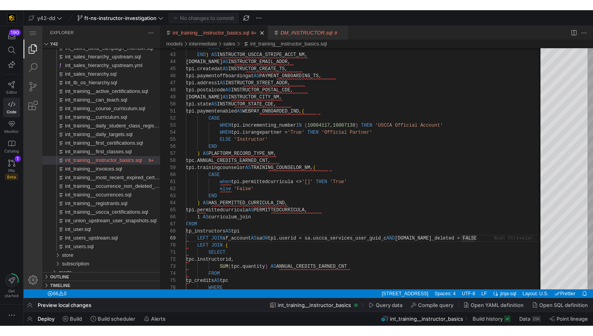
scroll to position [56, 289]
